Goal: Find specific page/section: Find specific page/section

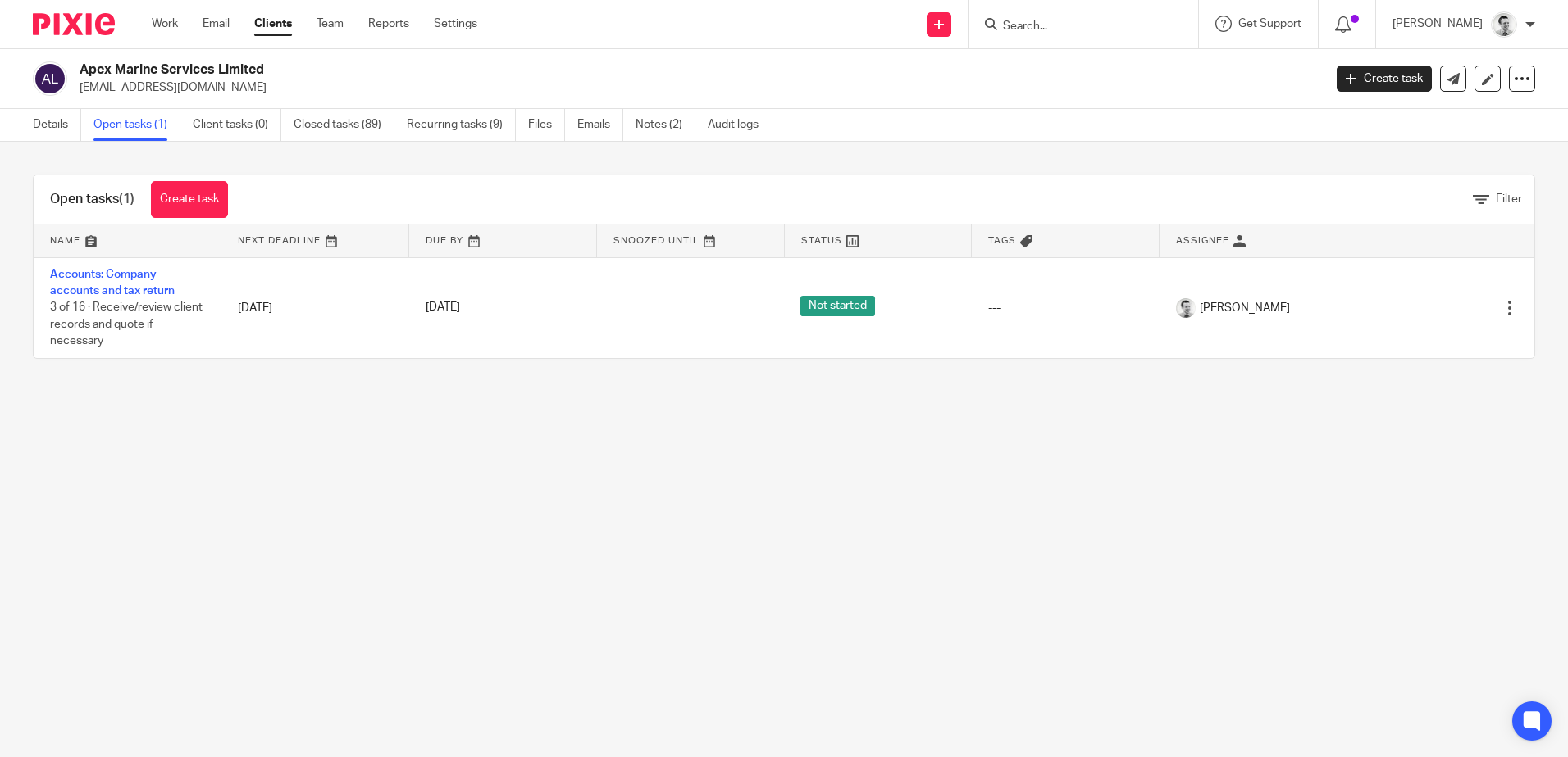
click at [1023, 30] on input "Search" at bounding box center [1075, 27] width 148 height 15
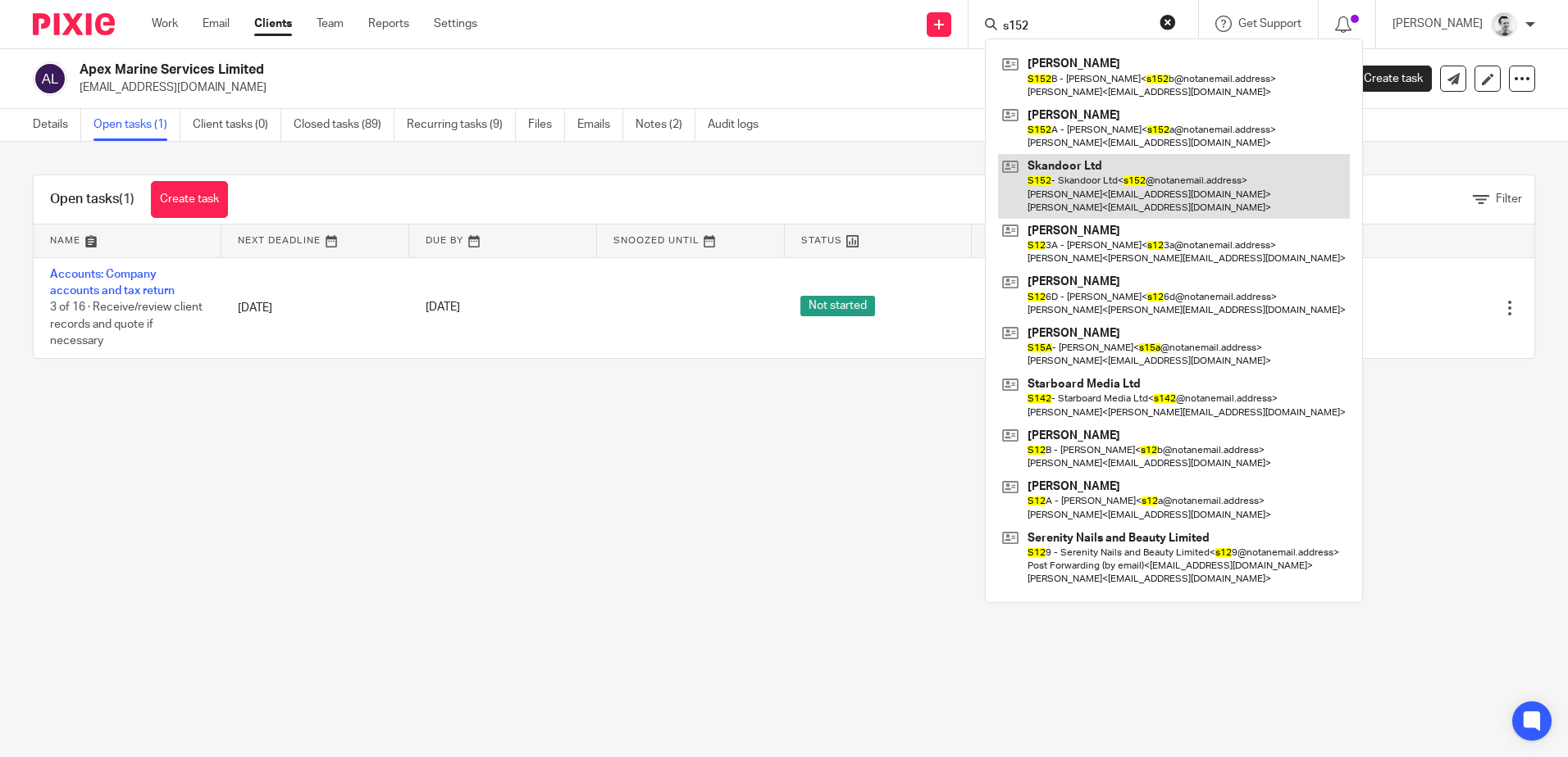
type input "s152"
click at [1074, 192] on link at bounding box center [1174, 186] width 352 height 65
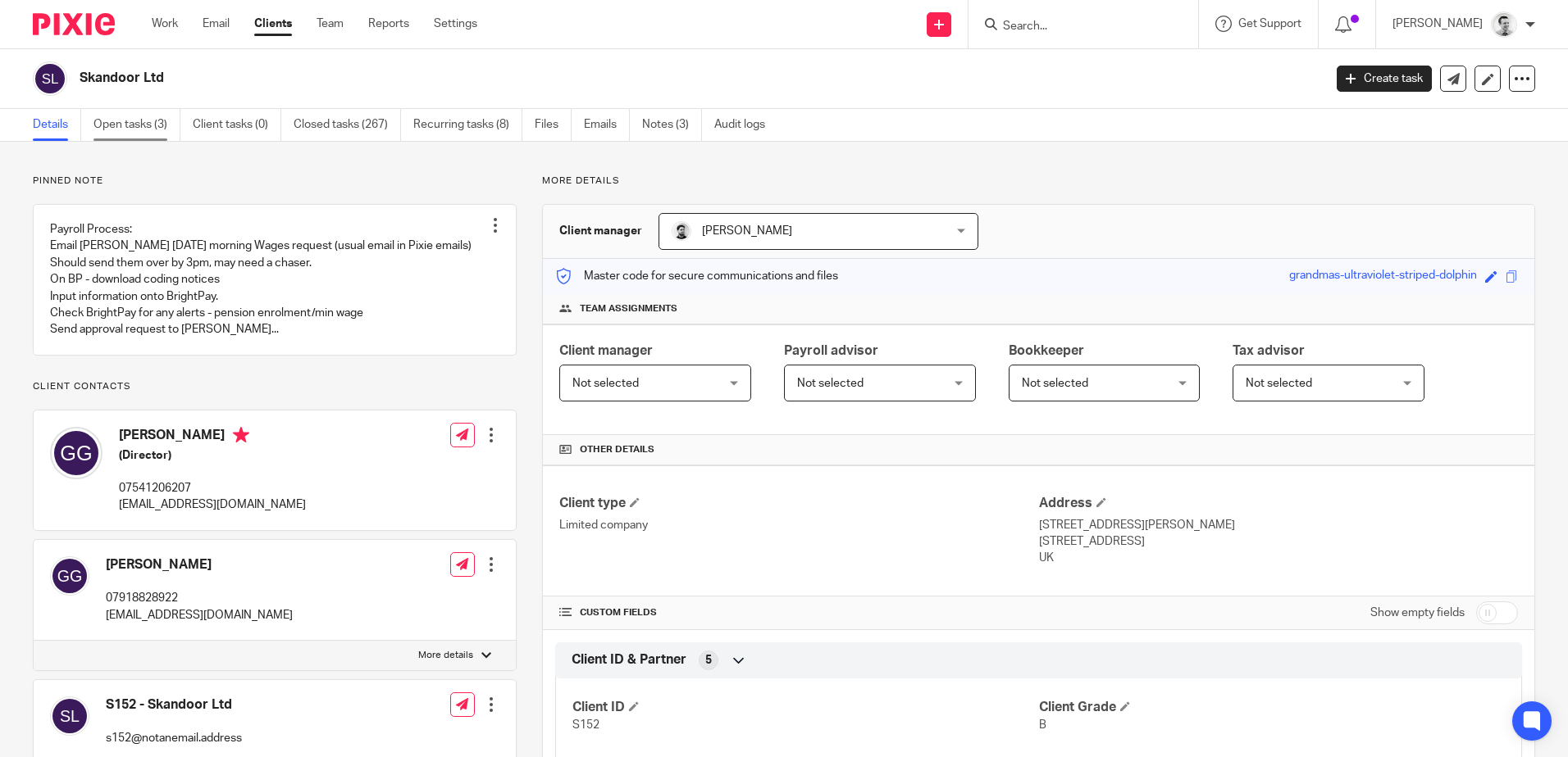
click at [126, 117] on link "Open tasks (3)" at bounding box center [137, 124] width 87 height 32
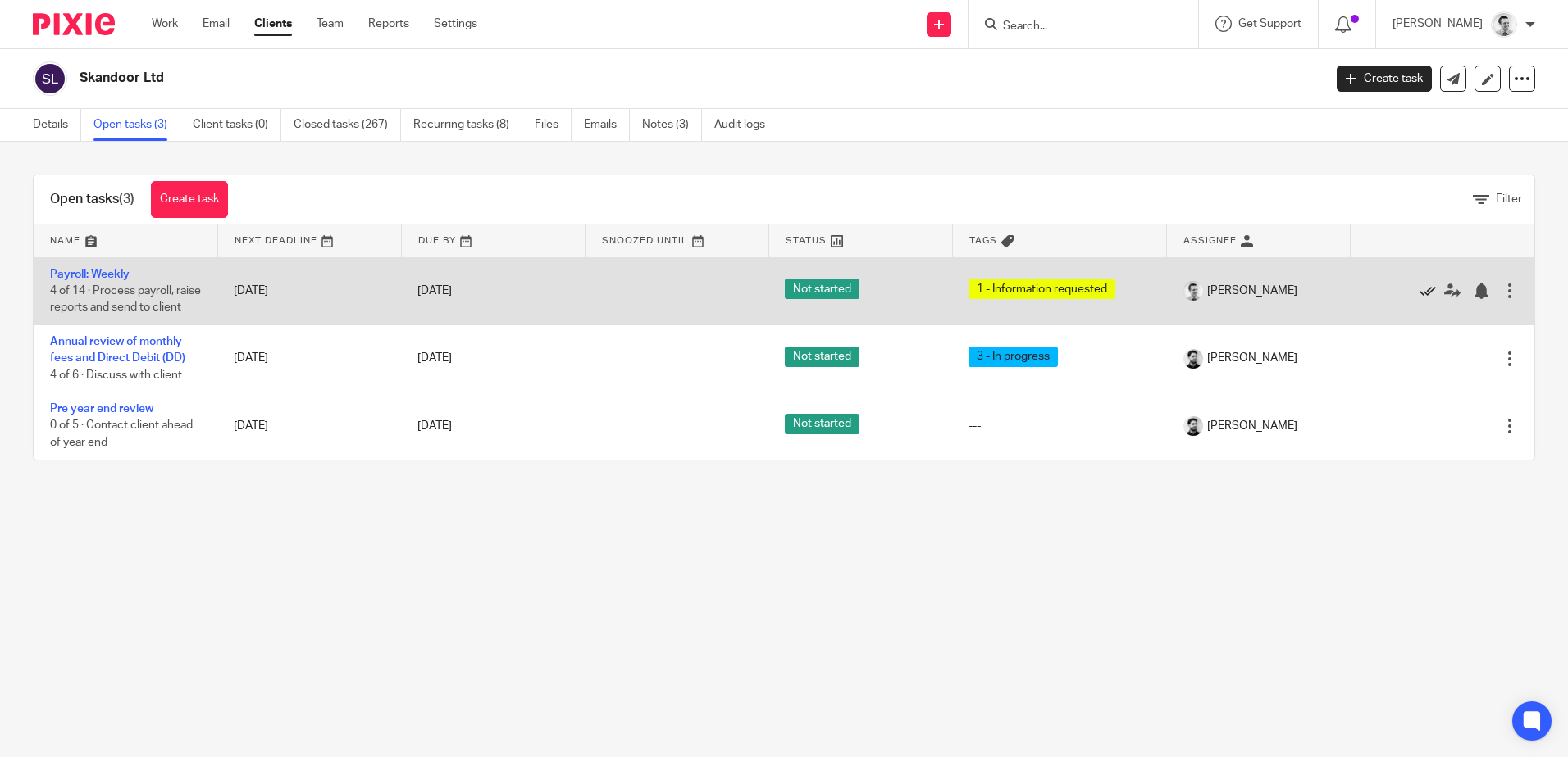
click at [1419, 297] on icon at bounding box center [1427, 290] width 17 height 17
